Goal: Communication & Community: Answer question/provide support

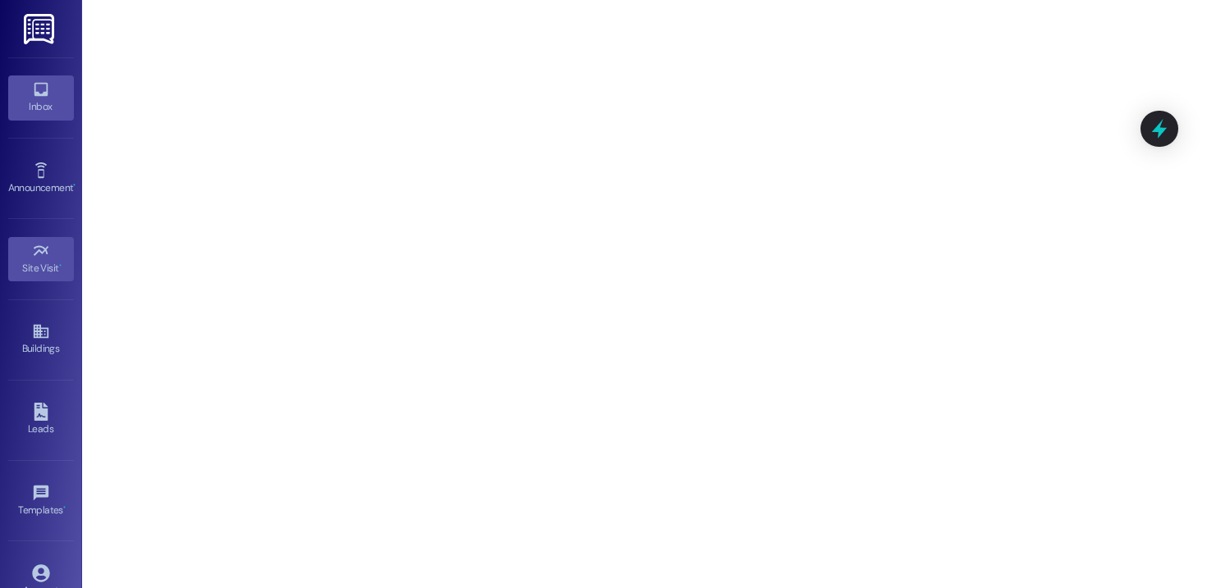
click at [39, 103] on div "Inbox" at bounding box center [41, 106] width 82 height 16
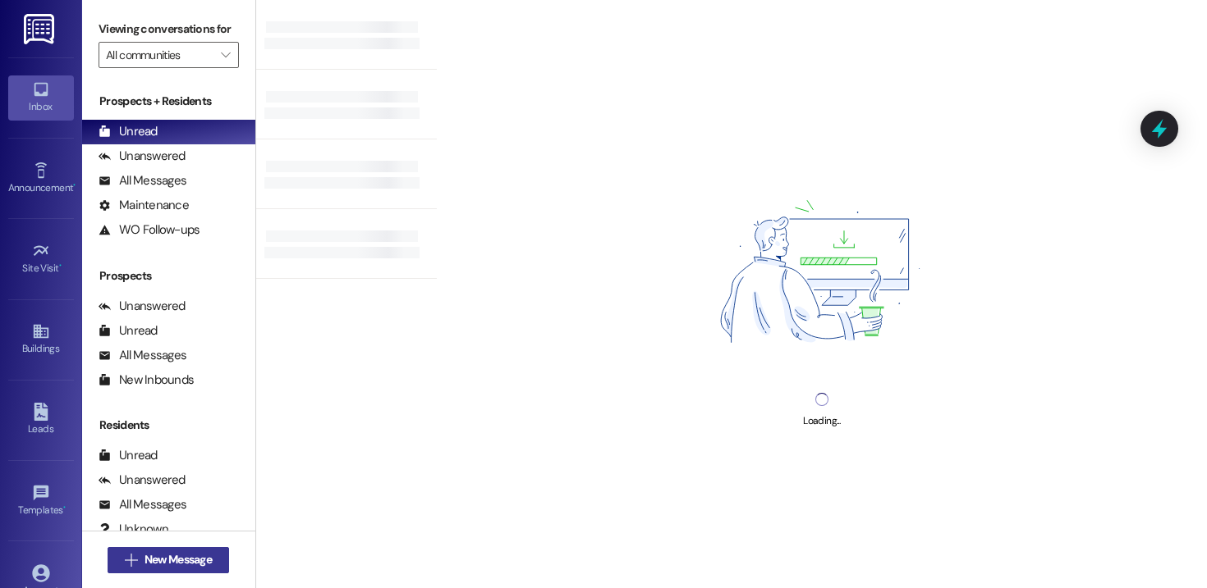
click at [176, 567] on span "New Message" at bounding box center [177, 560] width 67 height 17
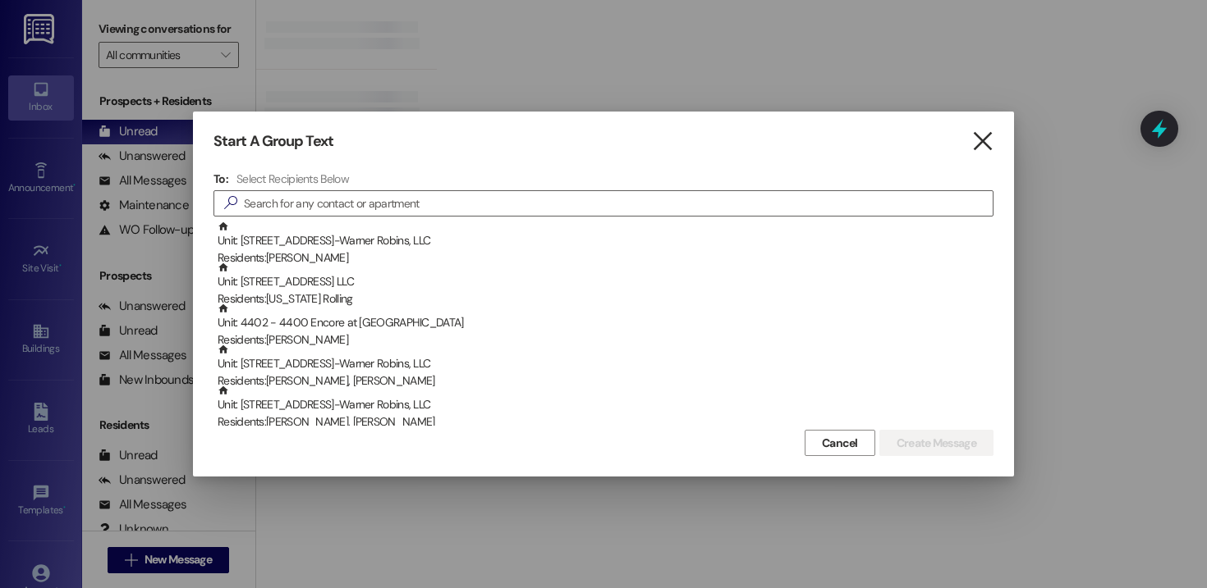
click at [984, 145] on icon "" at bounding box center [982, 141] width 22 height 17
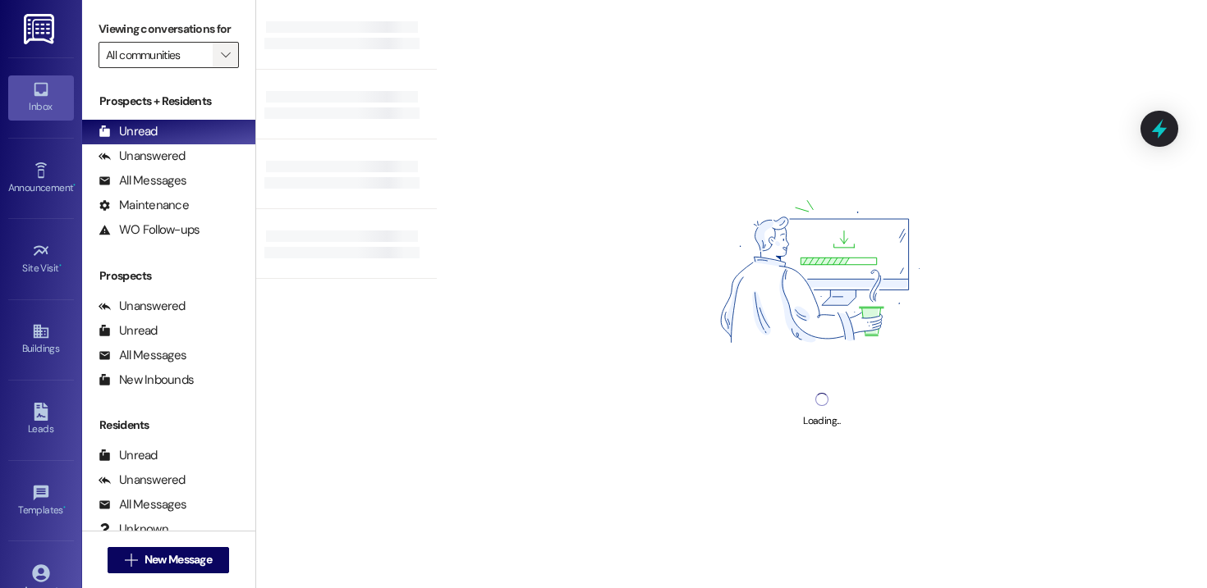
click at [221, 62] on icon "" at bounding box center [225, 54] width 9 height 13
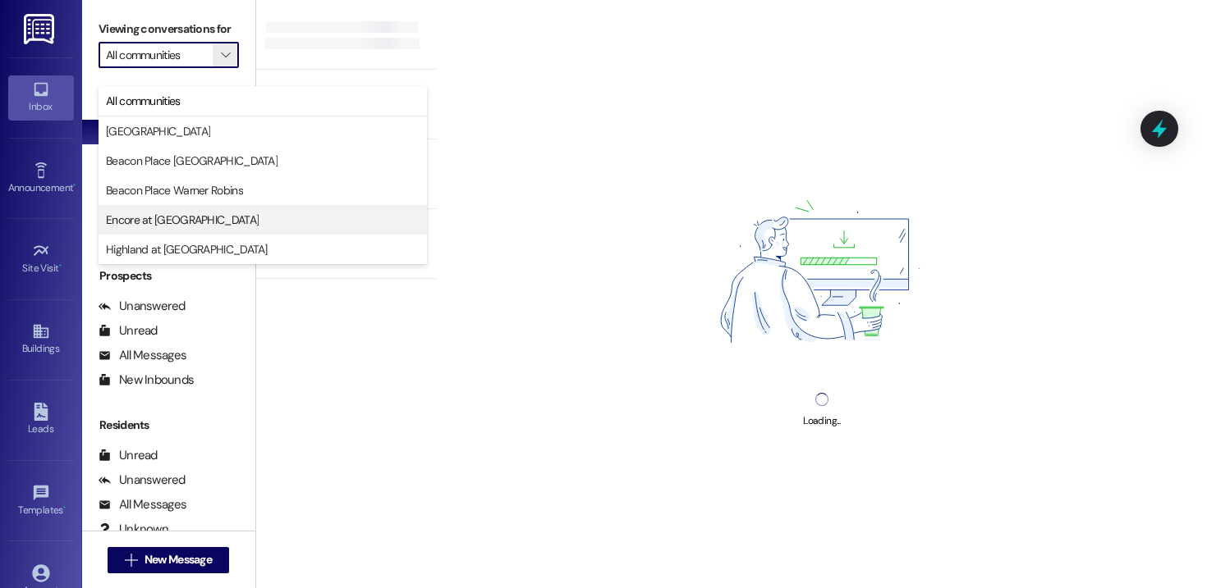
click at [181, 212] on span "Encore at [GEOGRAPHIC_DATA]" at bounding box center [182, 220] width 153 height 16
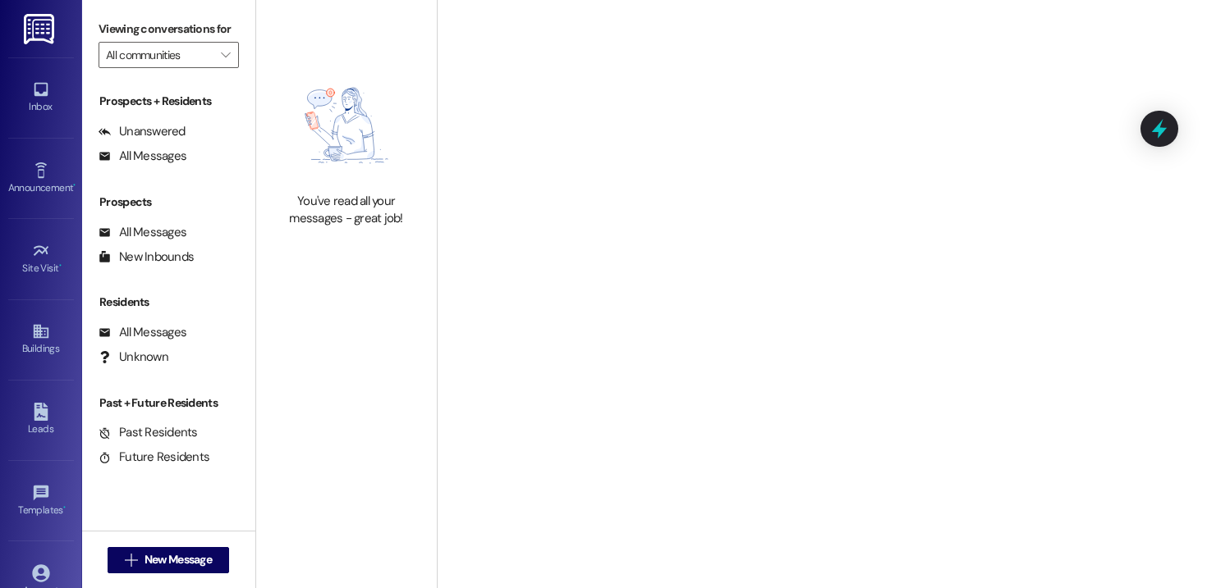
type input "Encore at [GEOGRAPHIC_DATA]"
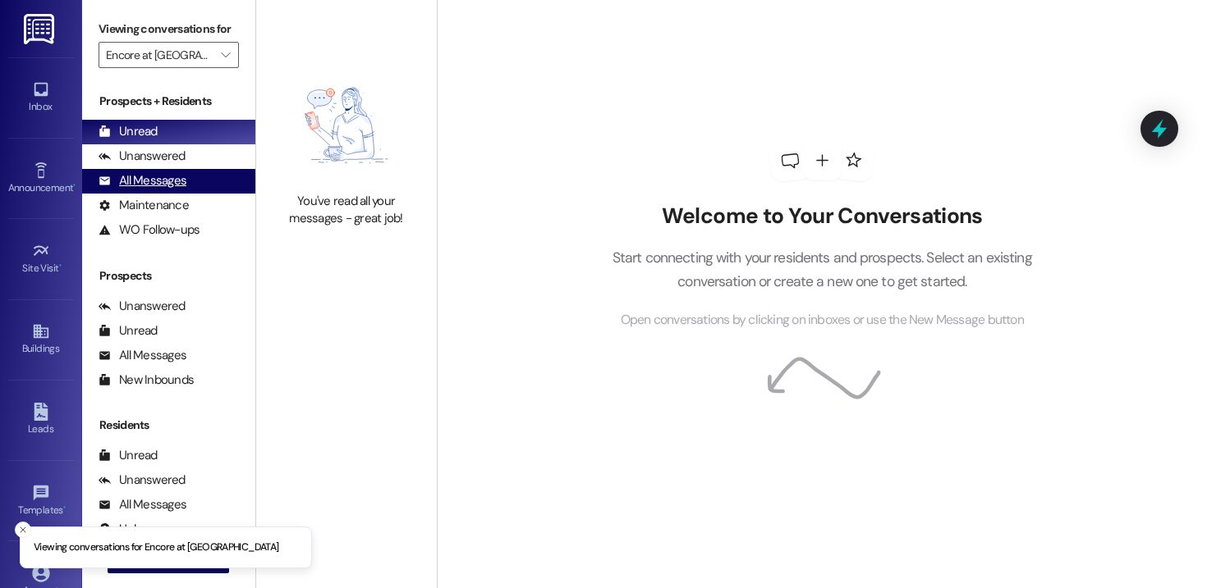
click at [171, 190] on div "All Messages" at bounding box center [142, 180] width 88 height 17
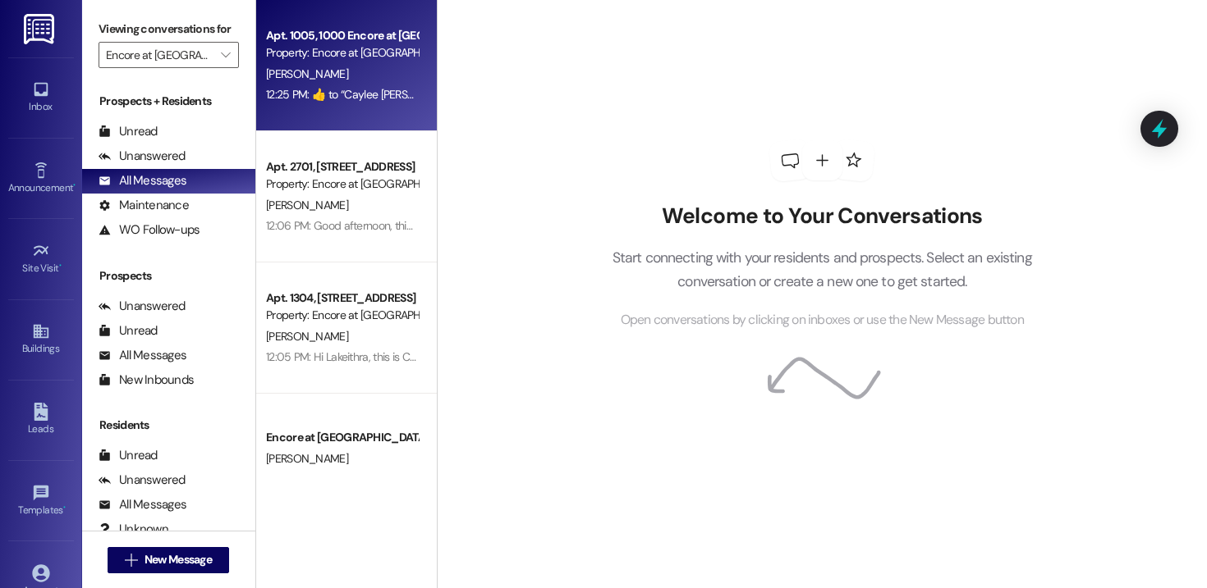
click at [365, 73] on div "[PERSON_NAME]" at bounding box center [341, 74] width 155 height 21
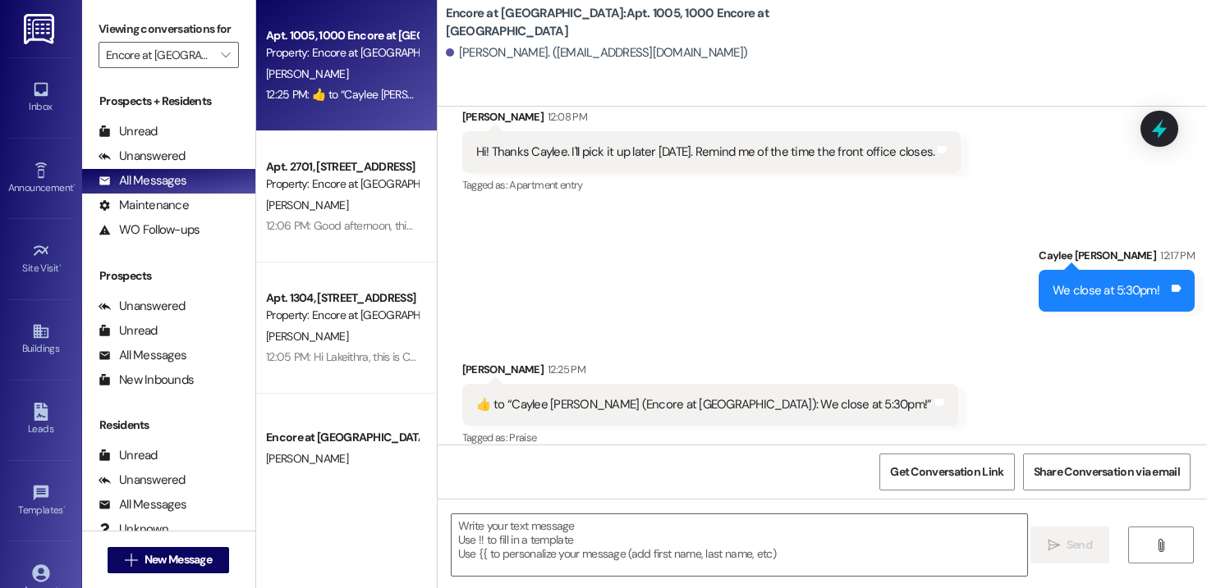
scroll to position [653, 0]
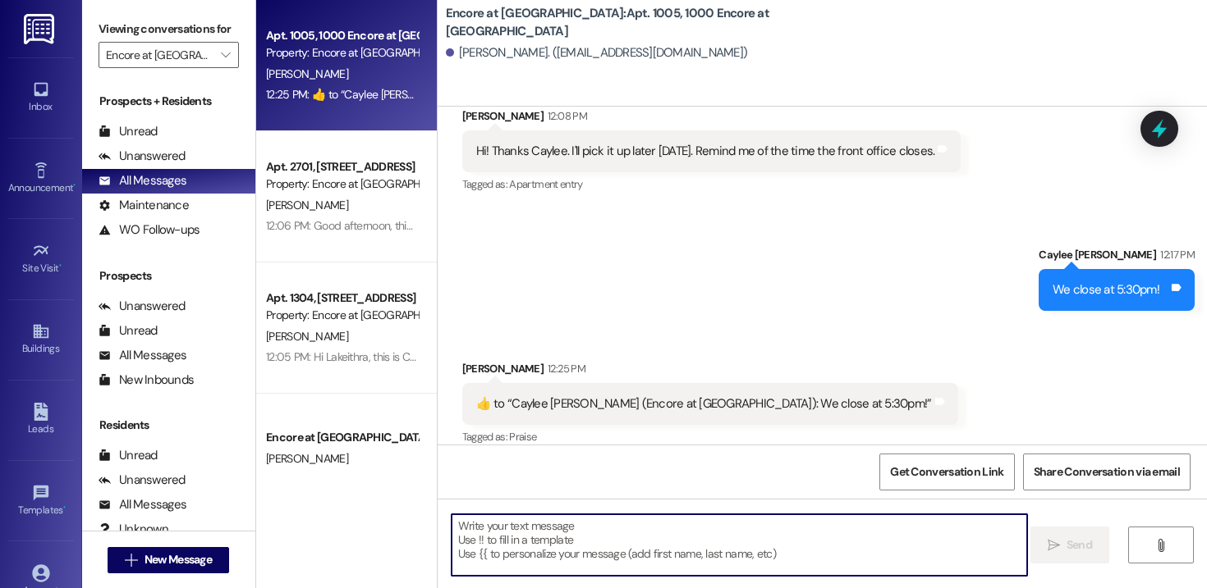
click at [570, 539] on textarea at bounding box center [738, 546] width 575 height 62
paste textarea "Hi there! My name is [PERSON_NAME] and I’m reaching out to see if you’re still …"
type textarea "Hi there! My name is [PERSON_NAME] and I’m reaching out to see if you’re still …"
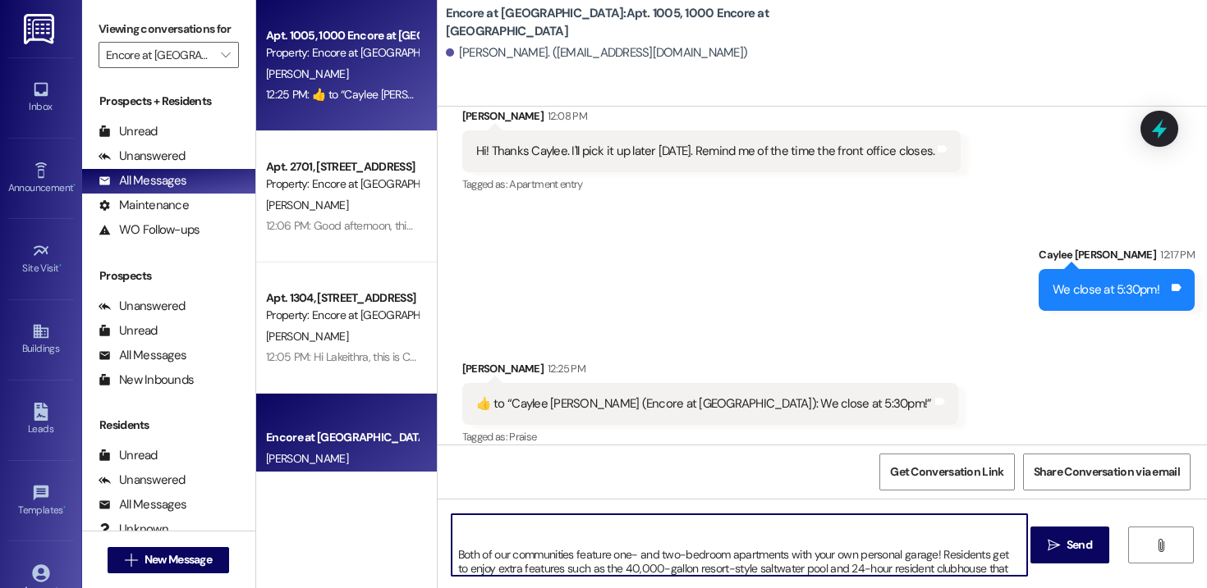
scroll to position [0, 0]
drag, startPoint x: 535, startPoint y: 560, endPoint x: 386, endPoint y: 413, distance: 209.5
click at [386, 413] on div "Apt. 1005, 1000 Encore at [GEOGRAPHIC_DATA] Property: Encore at [GEOGRAPHIC_DAT…" at bounding box center [731, 294] width 950 height 588
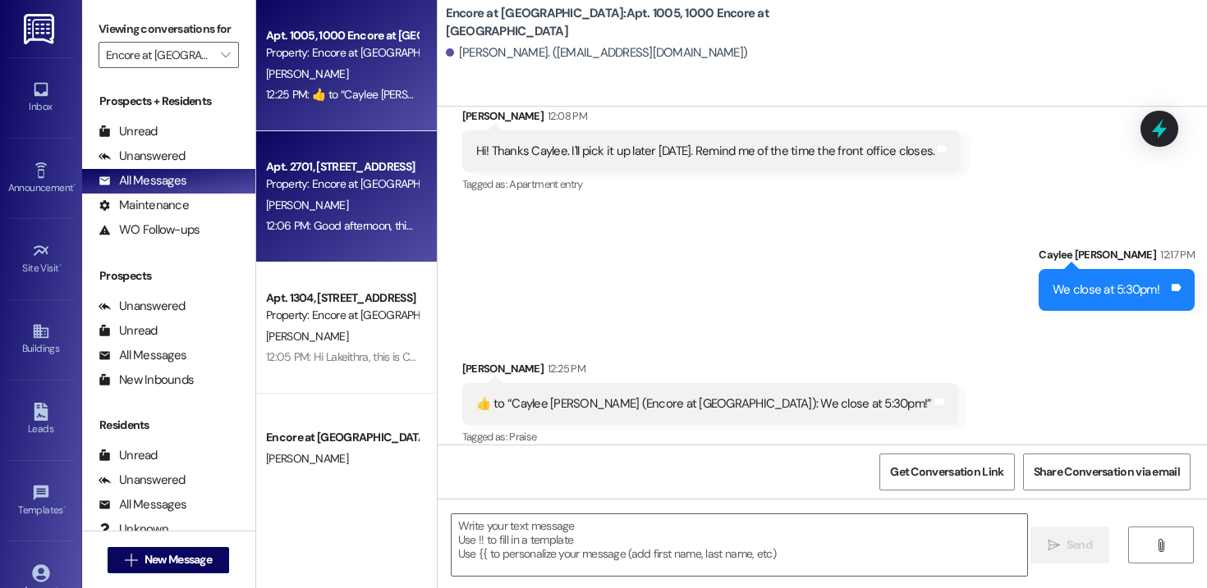
click at [334, 201] on div "[PERSON_NAME]" at bounding box center [341, 205] width 155 height 21
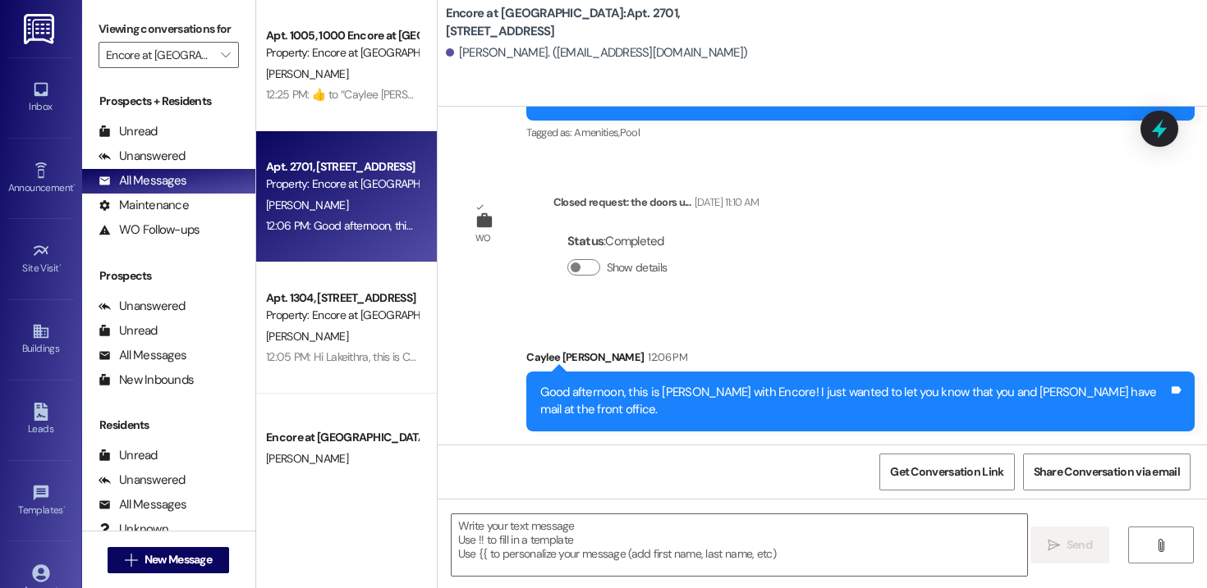
scroll to position [265, 0]
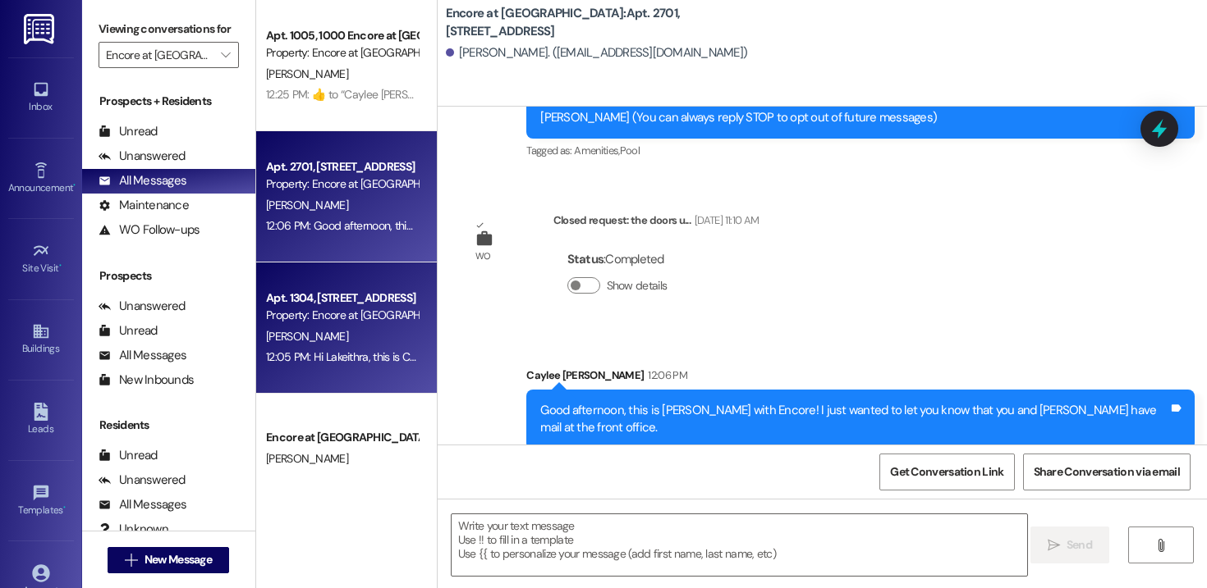
click at [313, 333] on span "[PERSON_NAME]" at bounding box center [307, 336] width 82 height 15
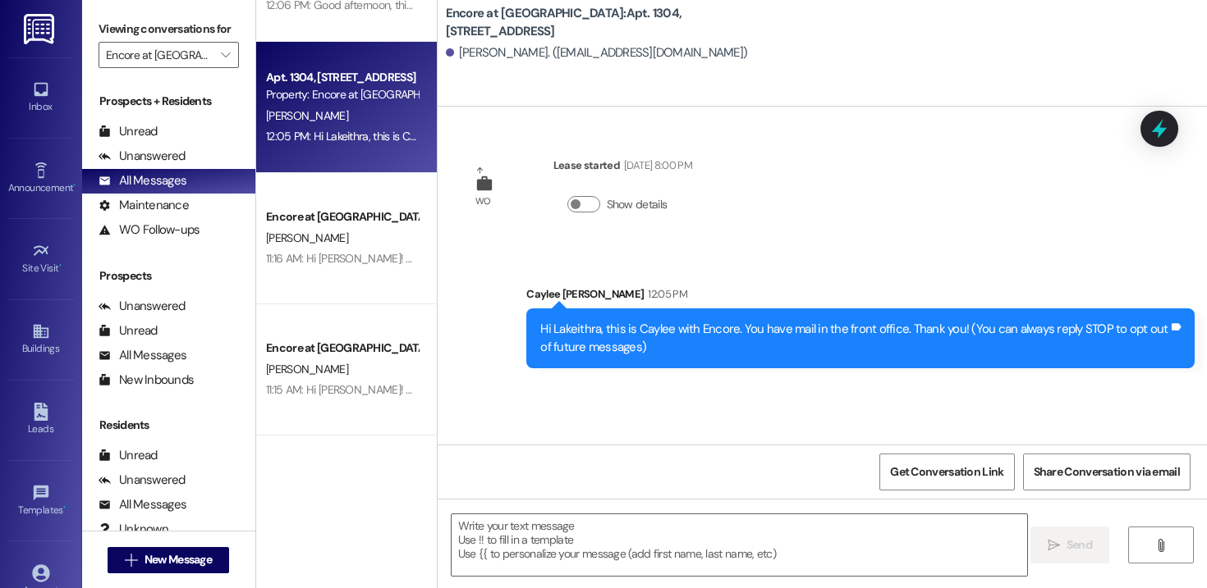
scroll to position [229, 0]
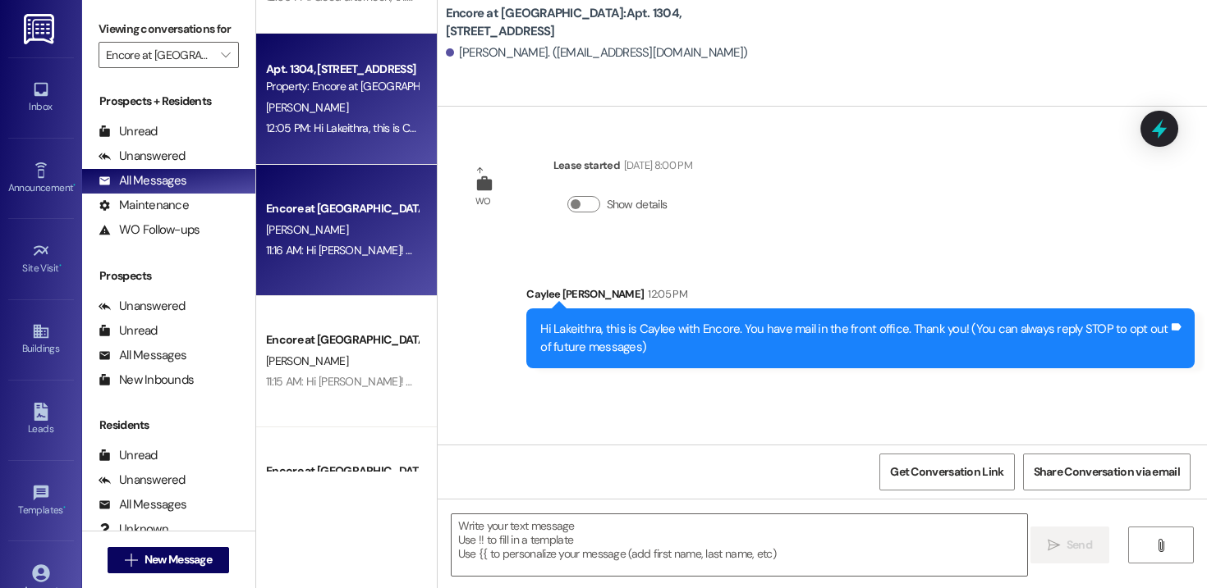
click at [324, 271] on div "Encore at [GEOGRAPHIC_DATA] [PERSON_NAME] 11:16 AM: Hi [PERSON_NAME]! This is […" at bounding box center [346, 230] width 181 height 131
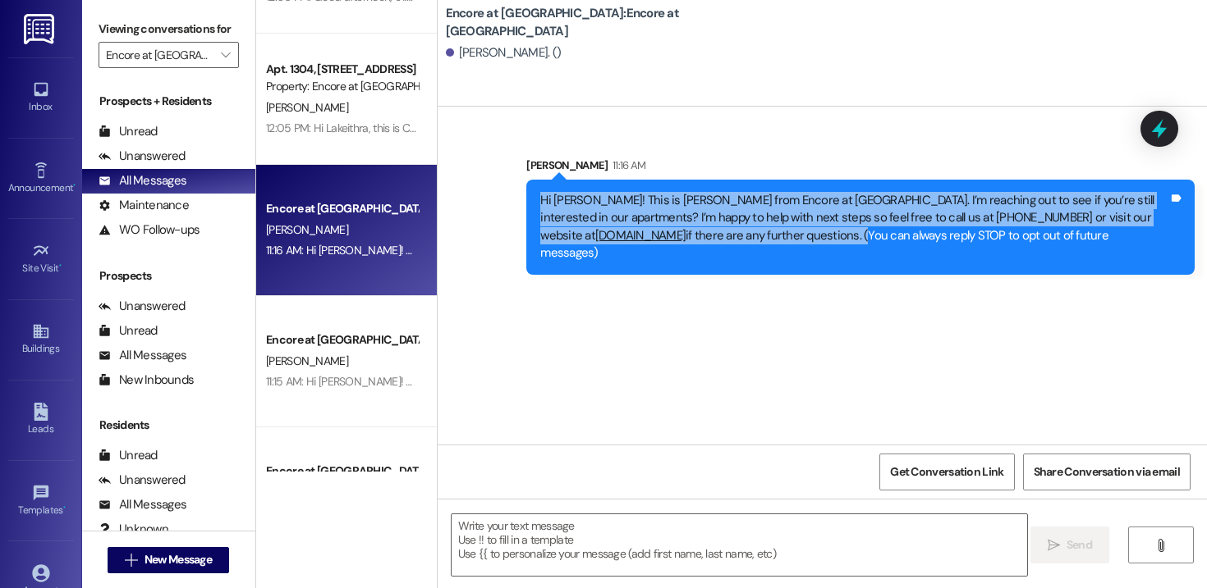
drag, startPoint x: 861, startPoint y: 236, endPoint x: 523, endPoint y: 195, distance: 340.5
click at [526, 195] on div "Hi [PERSON_NAME]! This is [PERSON_NAME] from Encore at [GEOGRAPHIC_DATA]. I’m r…" at bounding box center [860, 227] width 668 height 95
copy div "Hi [PERSON_NAME]! This is [PERSON_NAME] from Encore at [GEOGRAPHIC_DATA]. I’m r…"
click at [192, 559] on span "New Message" at bounding box center [177, 560] width 67 height 17
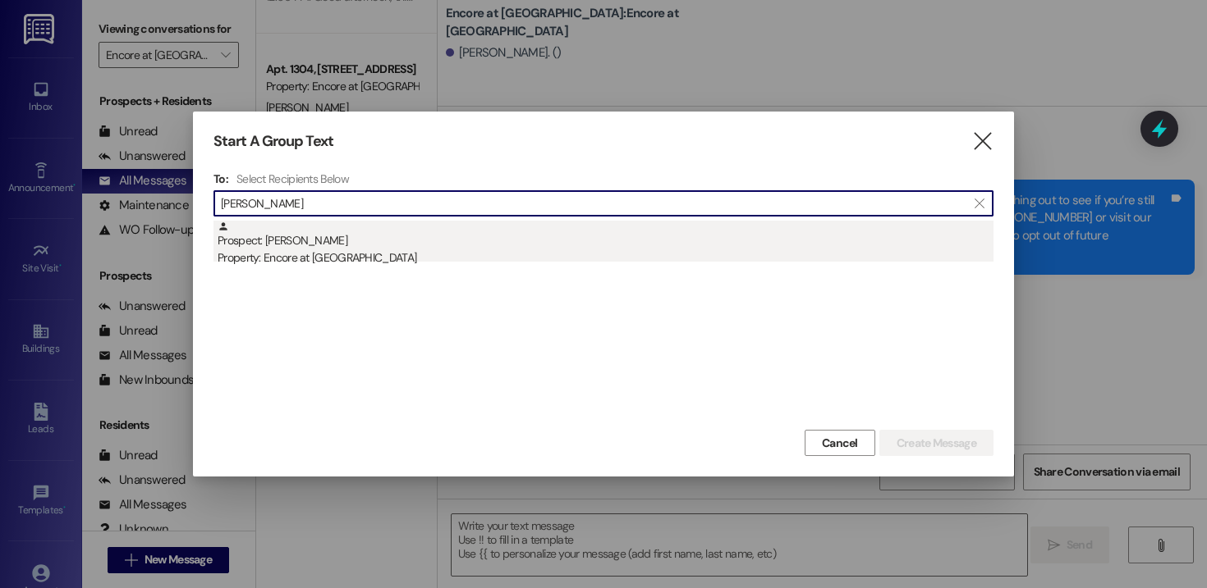
type input "[PERSON_NAME]"
click at [315, 260] on div "Property: Encore at [GEOGRAPHIC_DATA]" at bounding box center [606, 258] width 776 height 17
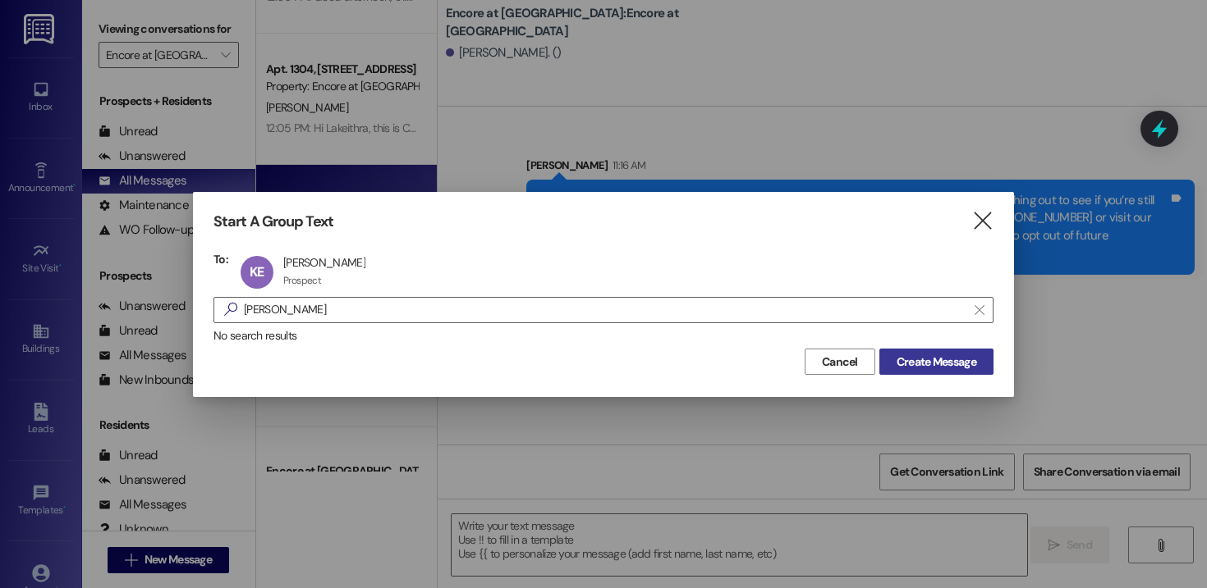
click at [940, 369] on span "Create Message" at bounding box center [936, 362] width 80 height 17
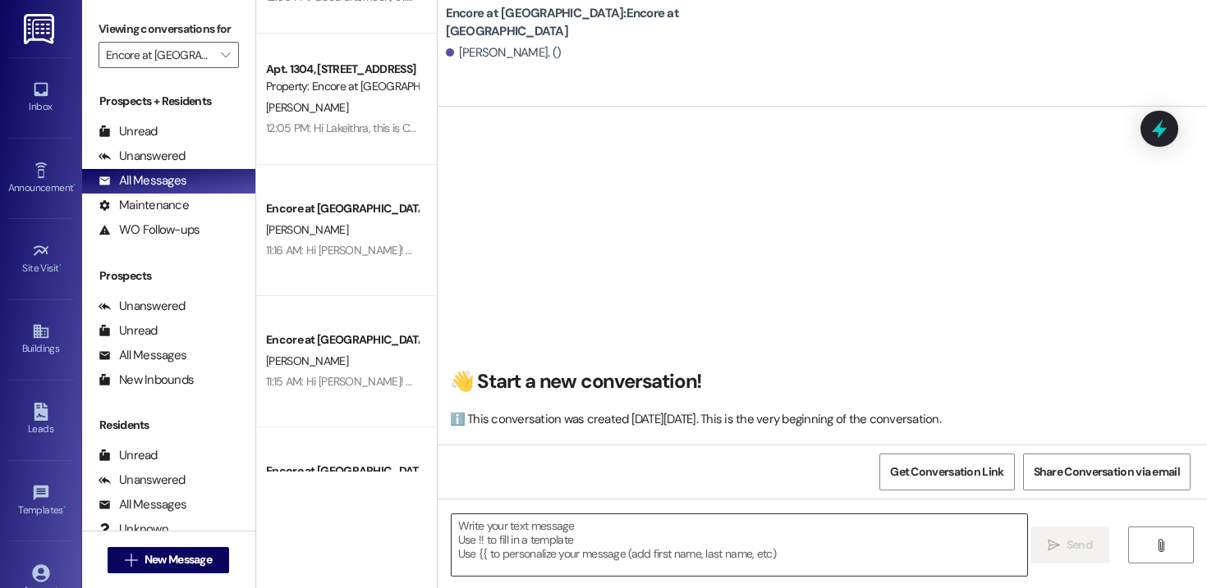
click at [628, 565] on textarea at bounding box center [738, 546] width 575 height 62
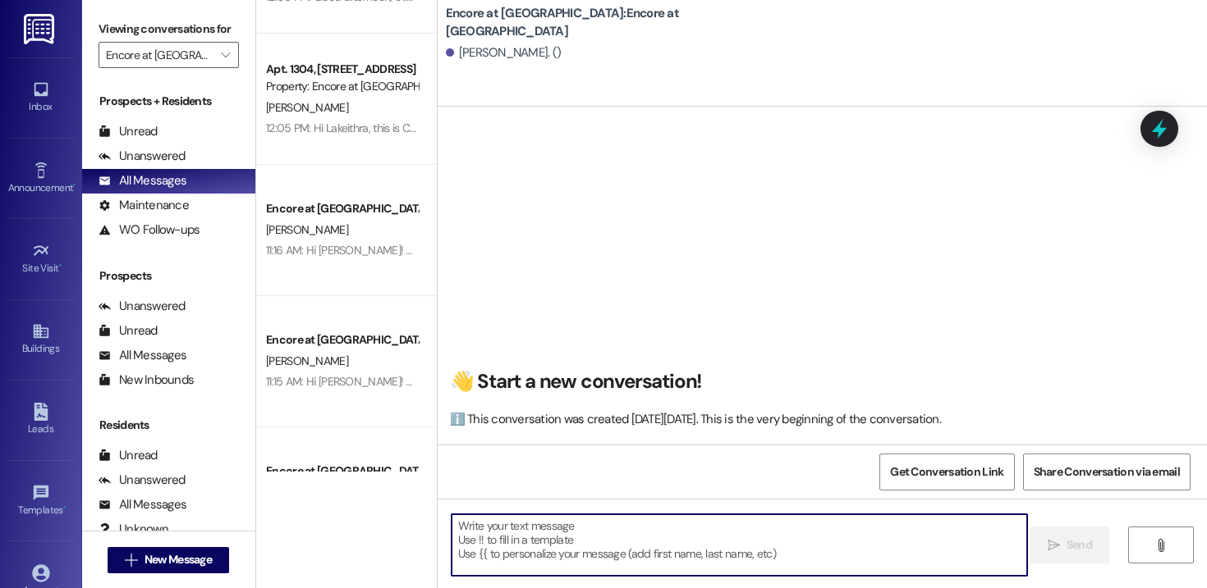
paste textarea "Hi [PERSON_NAME]! This is [PERSON_NAME] from Encore at [GEOGRAPHIC_DATA]. I’m r…"
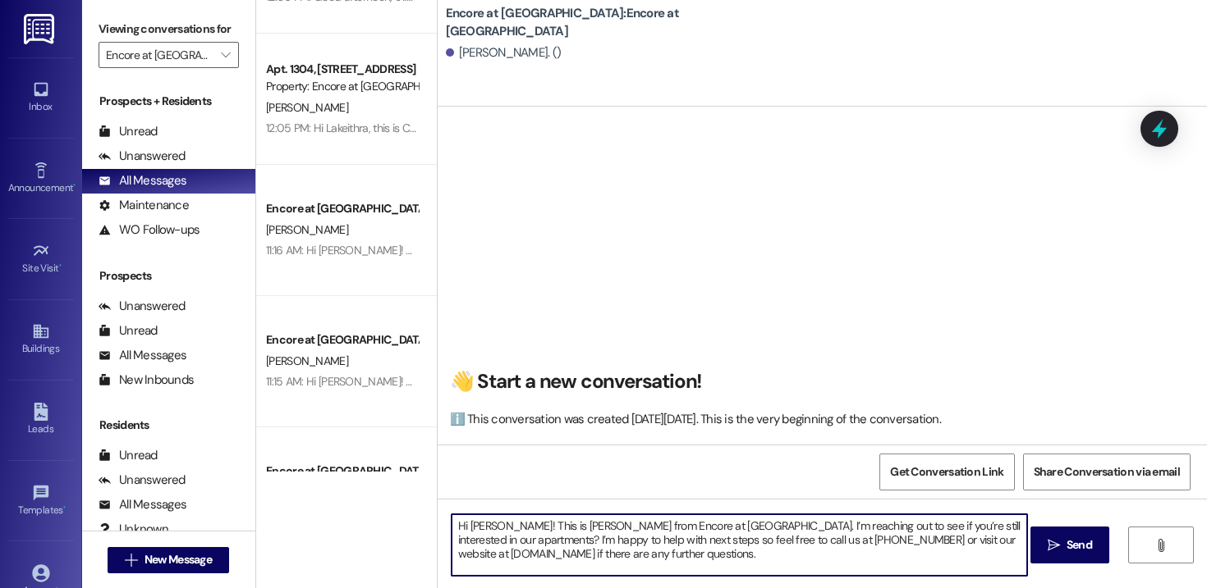
drag, startPoint x: 492, startPoint y: 526, endPoint x: 464, endPoint y: 527, distance: 28.7
click at [464, 527] on textarea "Hi [PERSON_NAME]! This is [PERSON_NAME] from Encore at [GEOGRAPHIC_DATA]. I’m r…" at bounding box center [738, 546] width 575 height 62
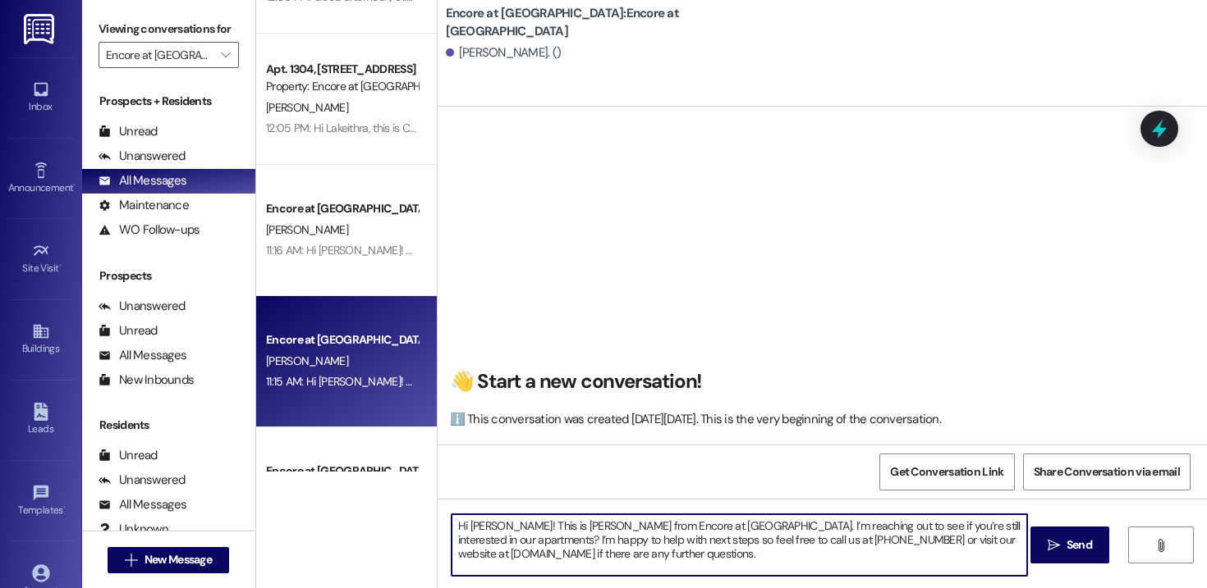
drag, startPoint x: 782, startPoint y: 560, endPoint x: 356, endPoint y: 425, distance: 446.7
click at [356, 425] on div "Apt. 1005, 1000 Encore at [GEOGRAPHIC_DATA] Property: Encore at [GEOGRAPHIC_DAT…" at bounding box center [731, 294] width 950 height 588
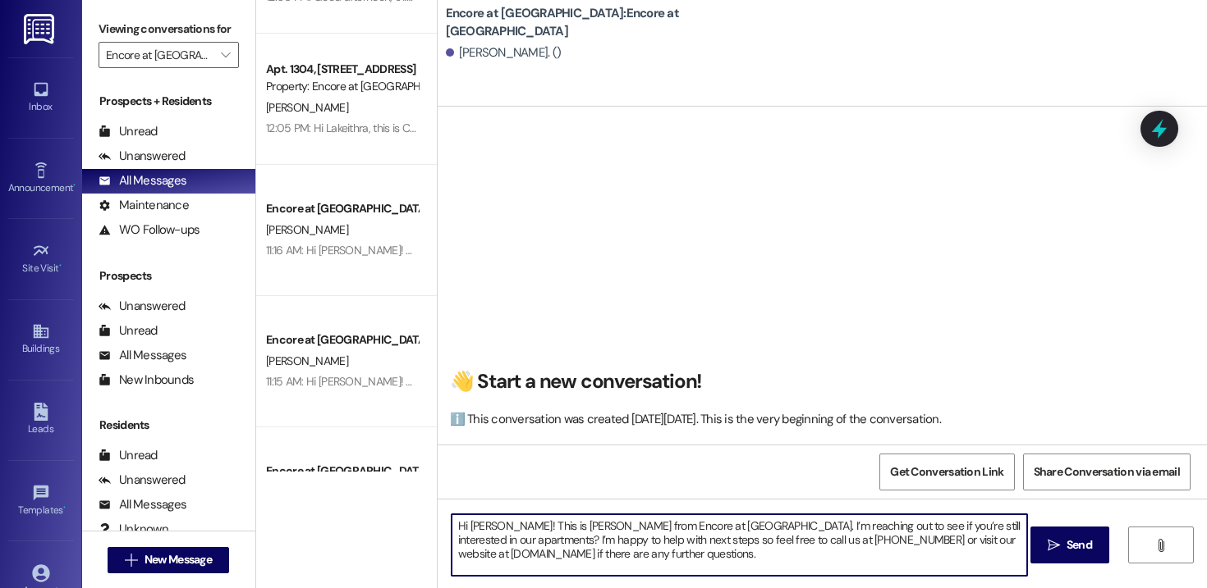
scroll to position [1, 0]
type textarea "Hi [PERSON_NAME]! This is [PERSON_NAME] from Encore at [GEOGRAPHIC_DATA]. I’m r…"
click at [1053, 540] on icon "" at bounding box center [1053, 545] width 12 height 13
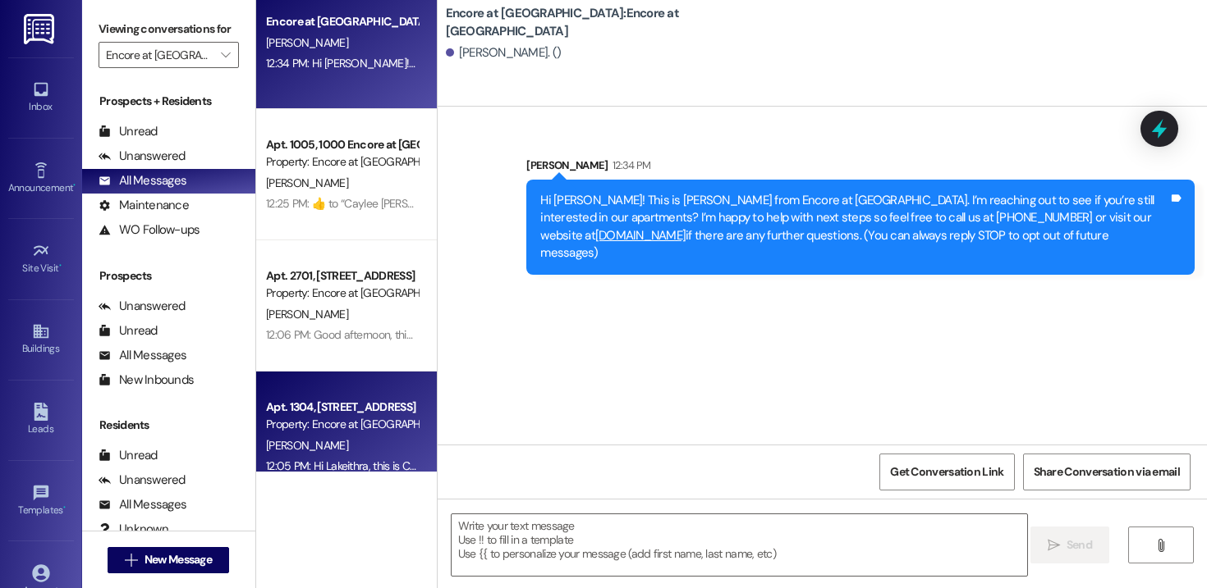
scroll to position [0, 0]
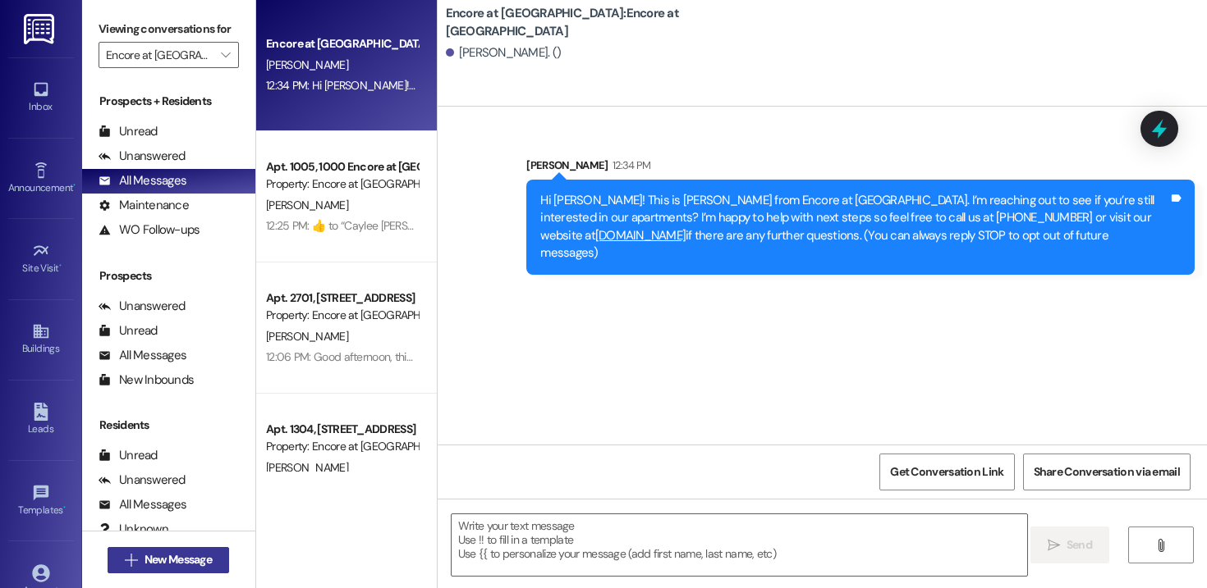
click at [190, 561] on span "New Message" at bounding box center [177, 560] width 67 height 17
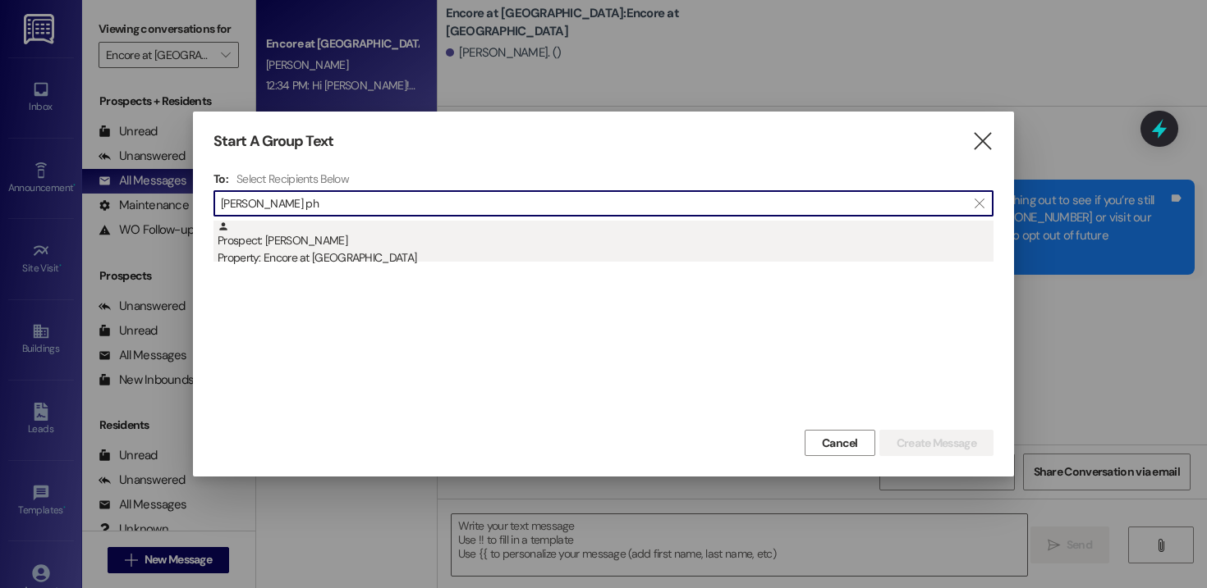
type input "[PERSON_NAME] ph"
click at [332, 239] on div "Prospect: [PERSON_NAME] Property: Encore at [GEOGRAPHIC_DATA]" at bounding box center [606, 244] width 776 height 47
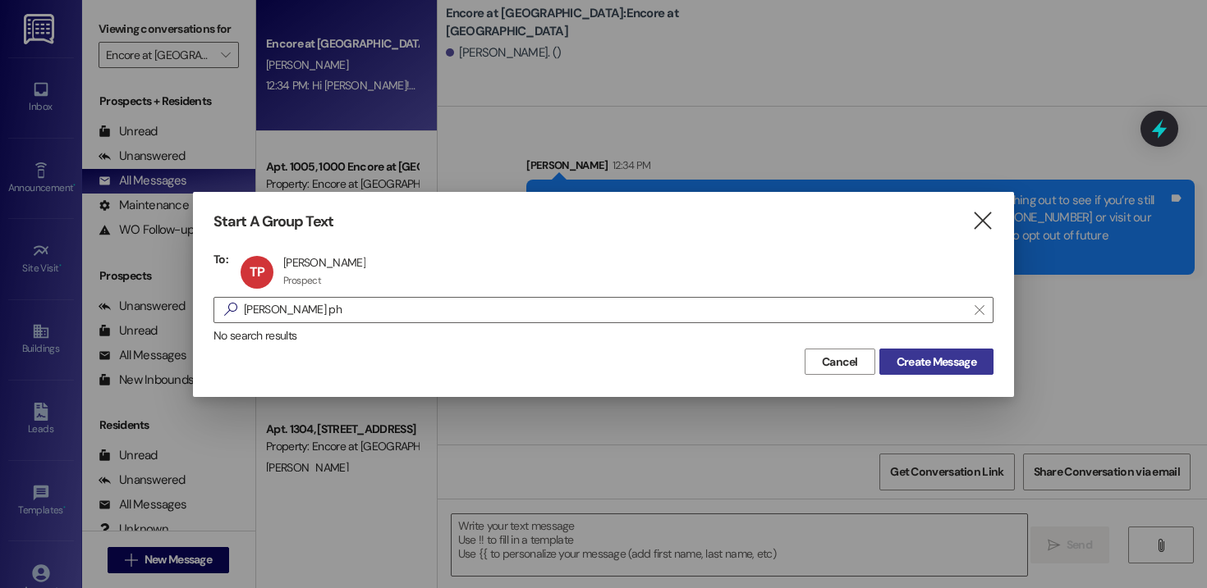
click at [953, 363] on span "Create Message" at bounding box center [936, 362] width 80 height 17
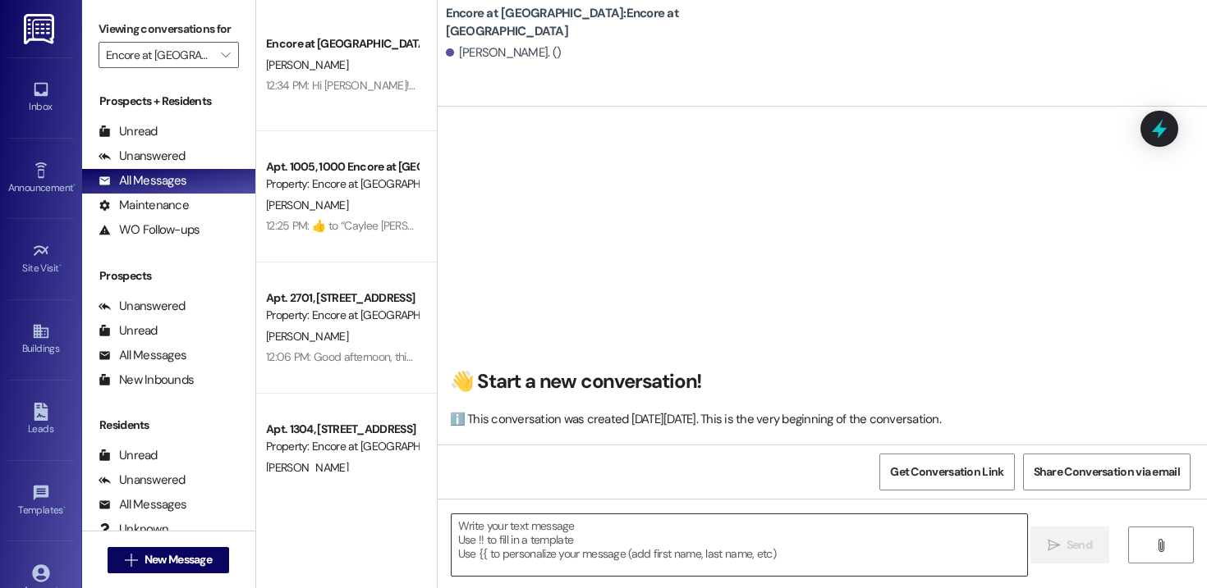
click at [572, 554] on textarea at bounding box center [738, 546] width 575 height 62
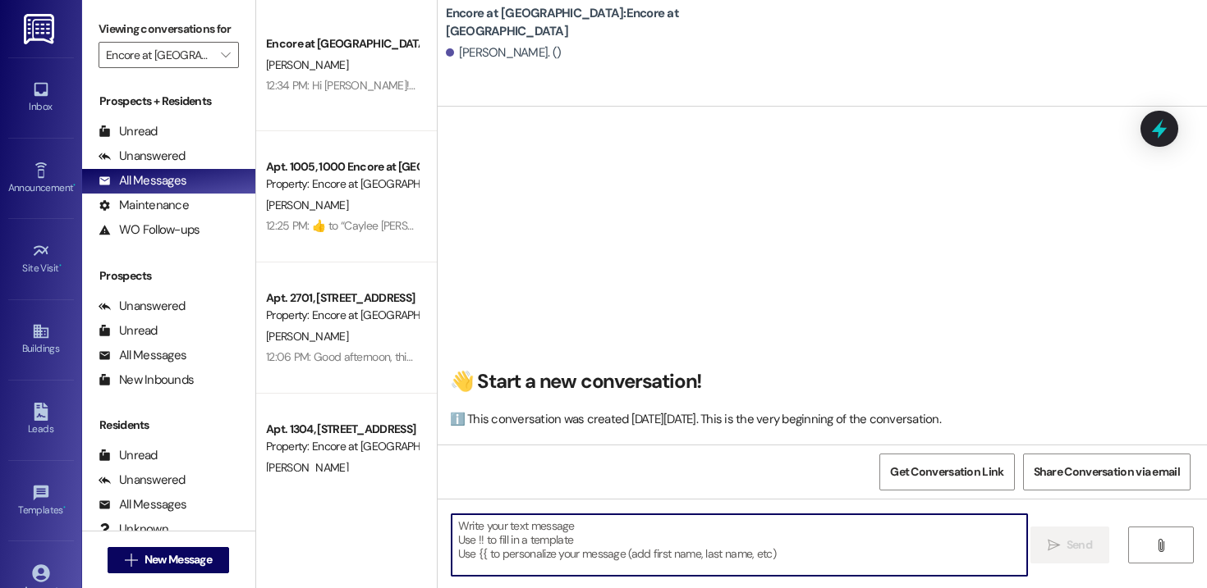
paste textarea "Hi [PERSON_NAME]! This is [PERSON_NAME] from Encore at [GEOGRAPHIC_DATA]. I’m r…"
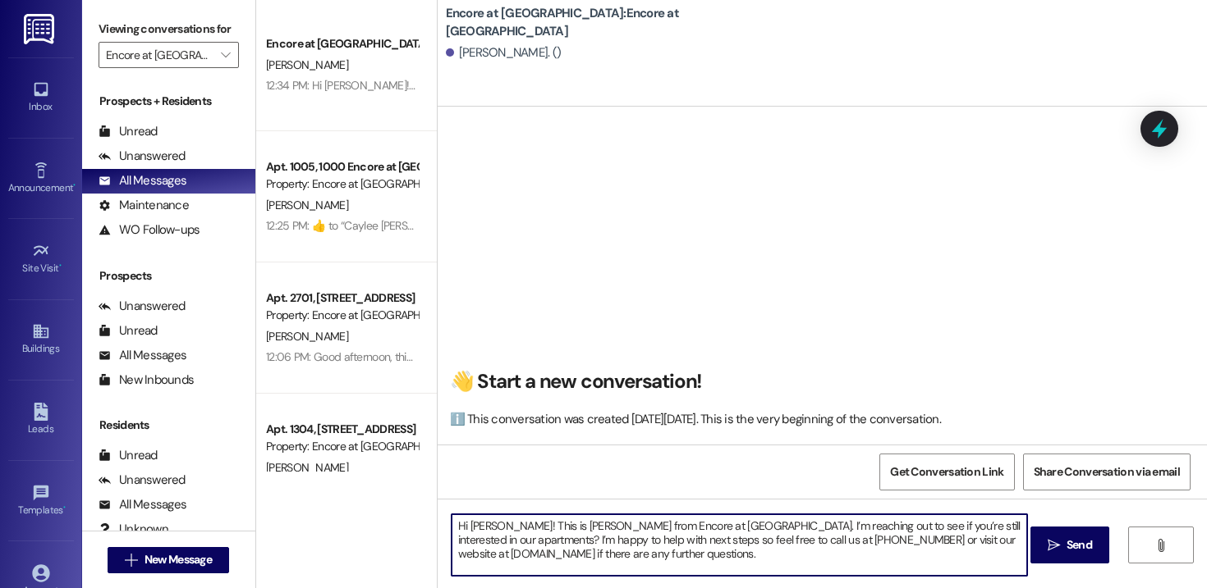
drag, startPoint x: 489, startPoint y: 528, endPoint x: 462, endPoint y: 529, distance: 27.1
click at [462, 529] on textarea "Hi [PERSON_NAME]! This is [PERSON_NAME] from Encore at [GEOGRAPHIC_DATA]. I’m r…" at bounding box center [738, 546] width 575 height 62
drag, startPoint x: 799, startPoint y: 561, endPoint x: 454, endPoint y: 517, distance: 347.6
click at [454, 517] on textarea "Hi [PERSON_NAME]! This is [PERSON_NAME] from Encore at [GEOGRAPHIC_DATA]. I’m r…" at bounding box center [738, 546] width 575 height 62
type textarea "Hi [PERSON_NAME]! This is [PERSON_NAME] from Encore at [GEOGRAPHIC_DATA]. I’m r…"
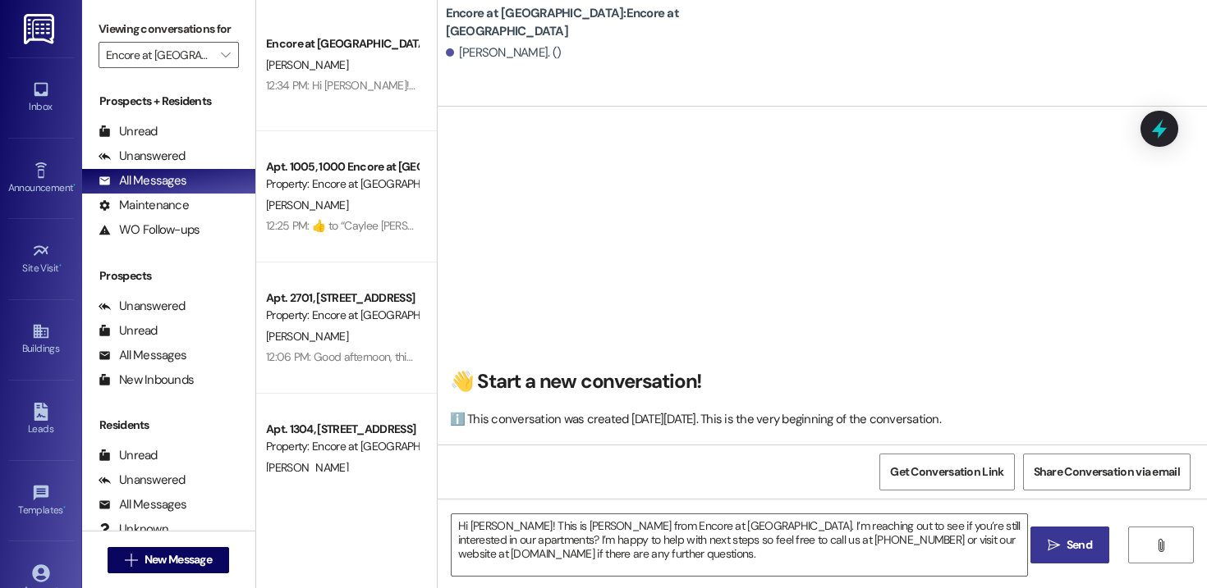
click at [1044, 539] on span " Send" at bounding box center [1070, 545] width 52 height 17
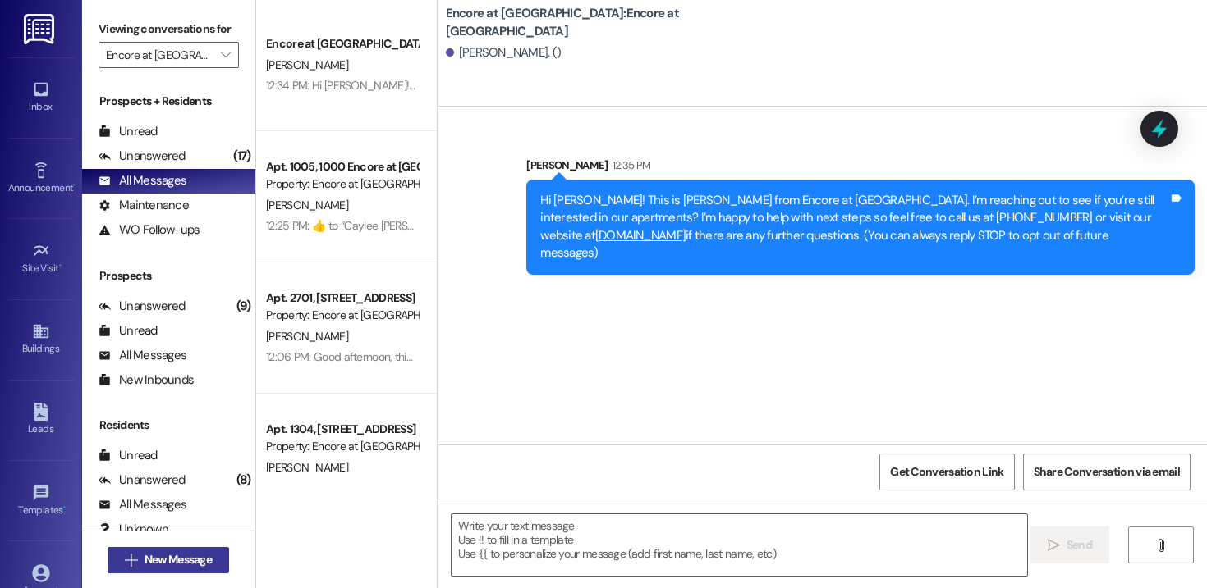
click at [201, 555] on span "New Message" at bounding box center [177, 560] width 67 height 17
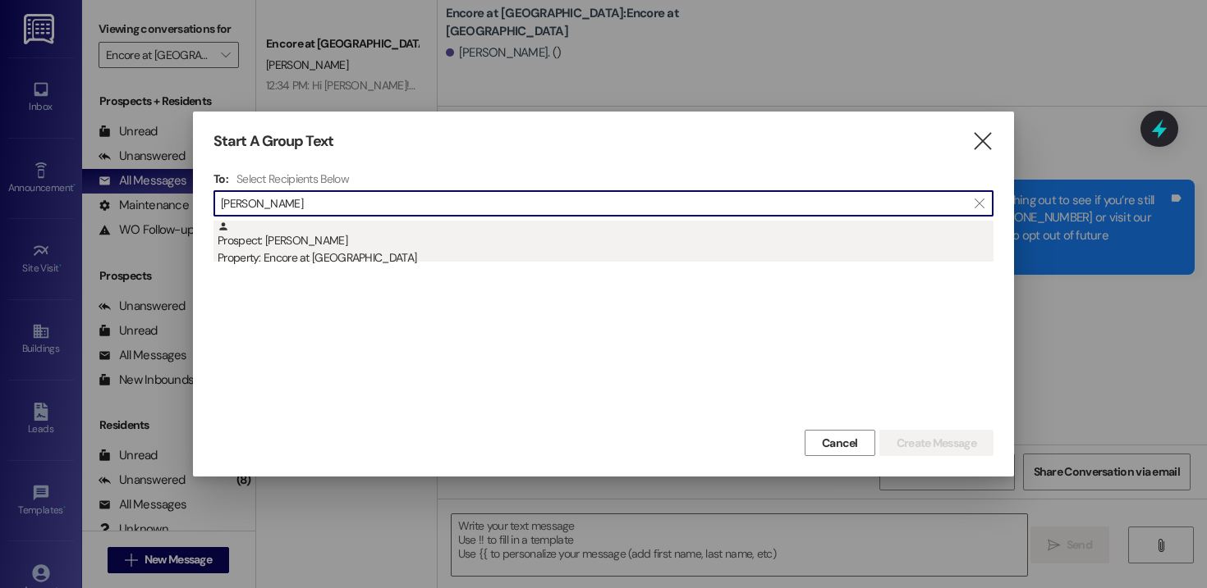
type input "[PERSON_NAME]"
click at [323, 250] on div "Property: Encore at [GEOGRAPHIC_DATA]" at bounding box center [606, 258] width 776 height 17
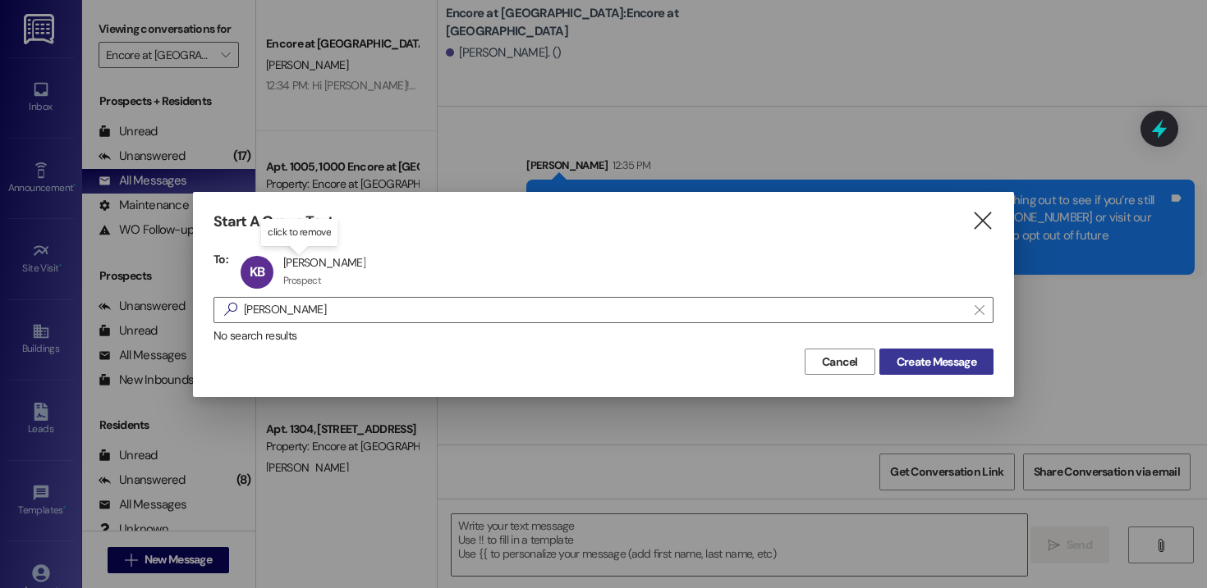
click at [950, 364] on span "Create Message" at bounding box center [936, 362] width 80 height 17
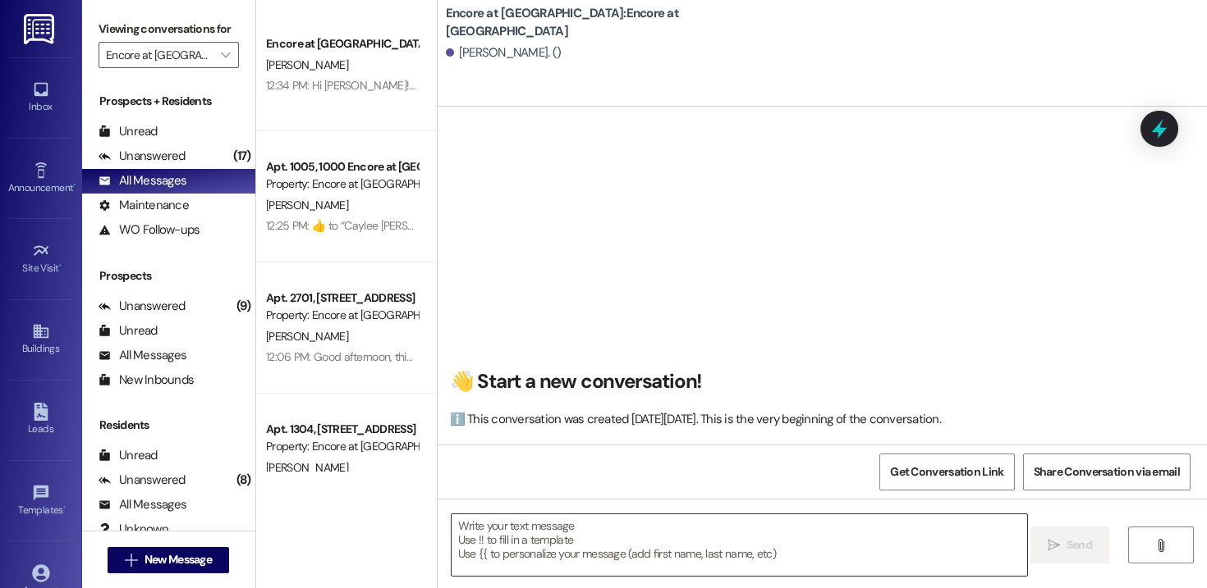
click at [592, 538] on textarea at bounding box center [738, 546] width 575 height 62
paste textarea "Hi [PERSON_NAME]! This is [PERSON_NAME] from Encore at [GEOGRAPHIC_DATA]. I’m r…"
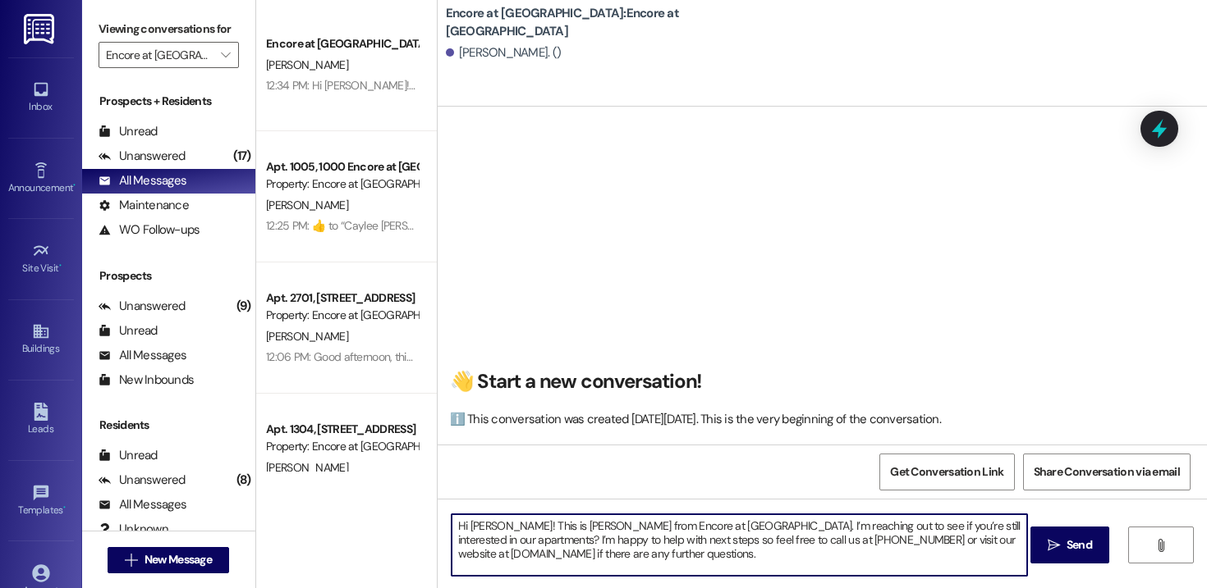
drag, startPoint x: 491, startPoint y: 527, endPoint x: 463, endPoint y: 528, distance: 27.9
click at [463, 528] on textarea "Hi [PERSON_NAME]! This is [PERSON_NAME] from Encore at [GEOGRAPHIC_DATA]. I’m r…" at bounding box center [738, 546] width 575 height 62
drag, startPoint x: 817, startPoint y: 567, endPoint x: 363, endPoint y: 478, distance: 463.4
click at [363, 478] on div "Encore at [GEOGRAPHIC_DATA] [PERSON_NAME] 12:34 PM: Hi [PERSON_NAME]! This is […" at bounding box center [731, 294] width 950 height 588
type textarea "Hi [PERSON_NAME]! This is [PERSON_NAME] from Encore at [GEOGRAPHIC_DATA]. I’m r…"
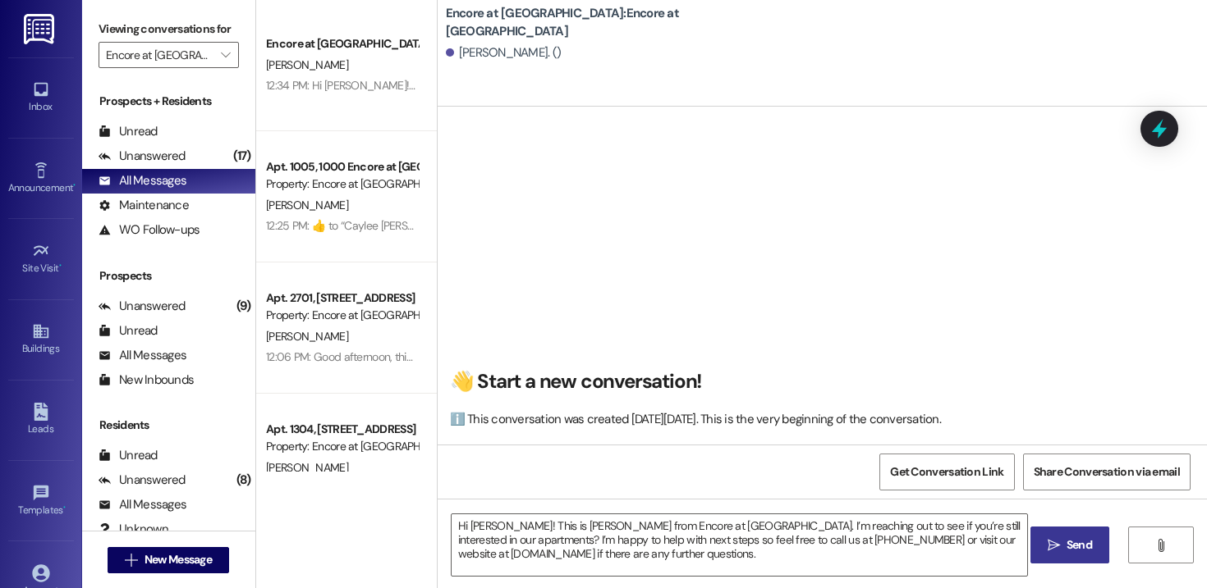
click at [1101, 547] on button " Send" at bounding box center [1070, 545] width 80 height 37
